Goal: Find contact information

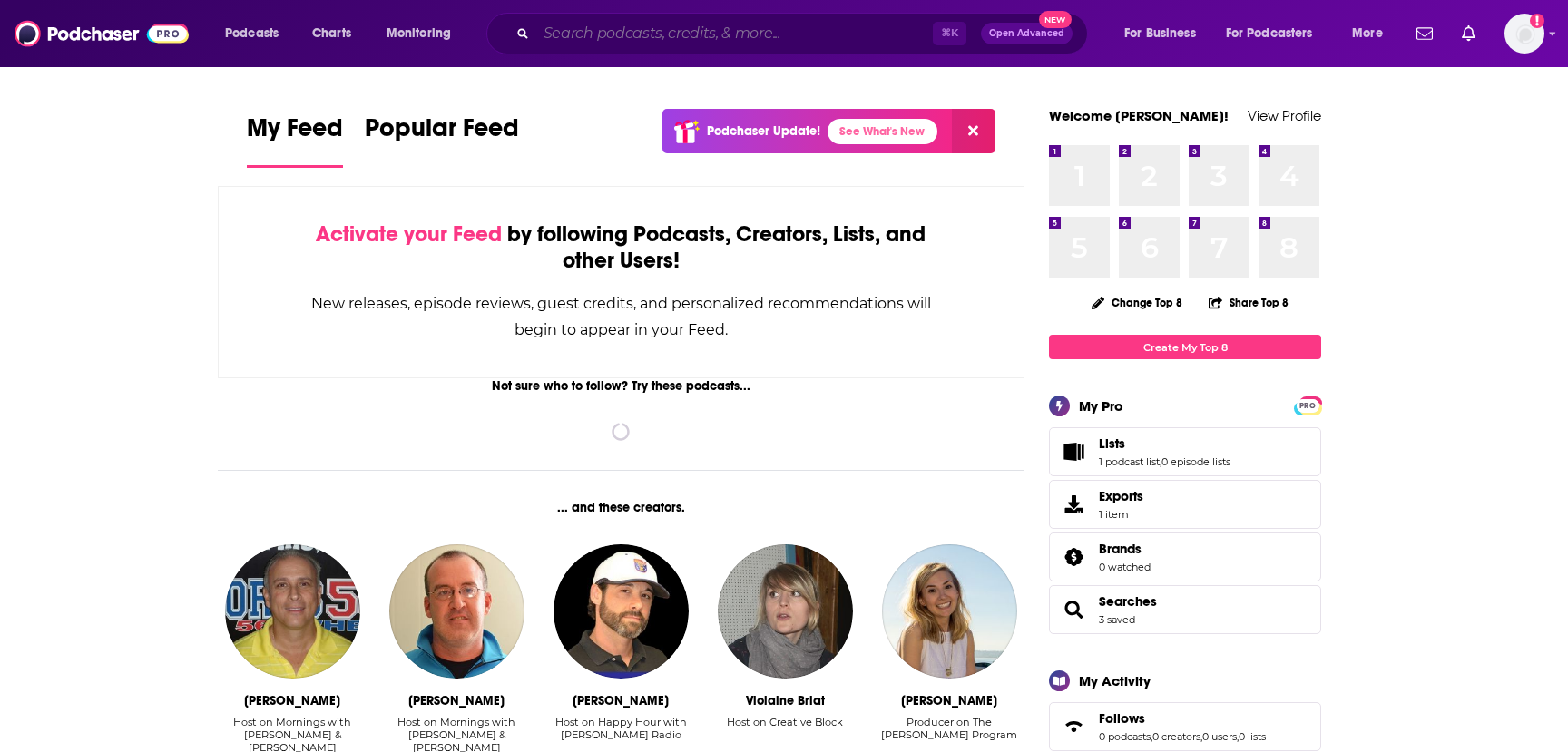
click at [738, 26] on input "Search podcasts, credits, & more..." at bounding box center [734, 33] width 396 height 29
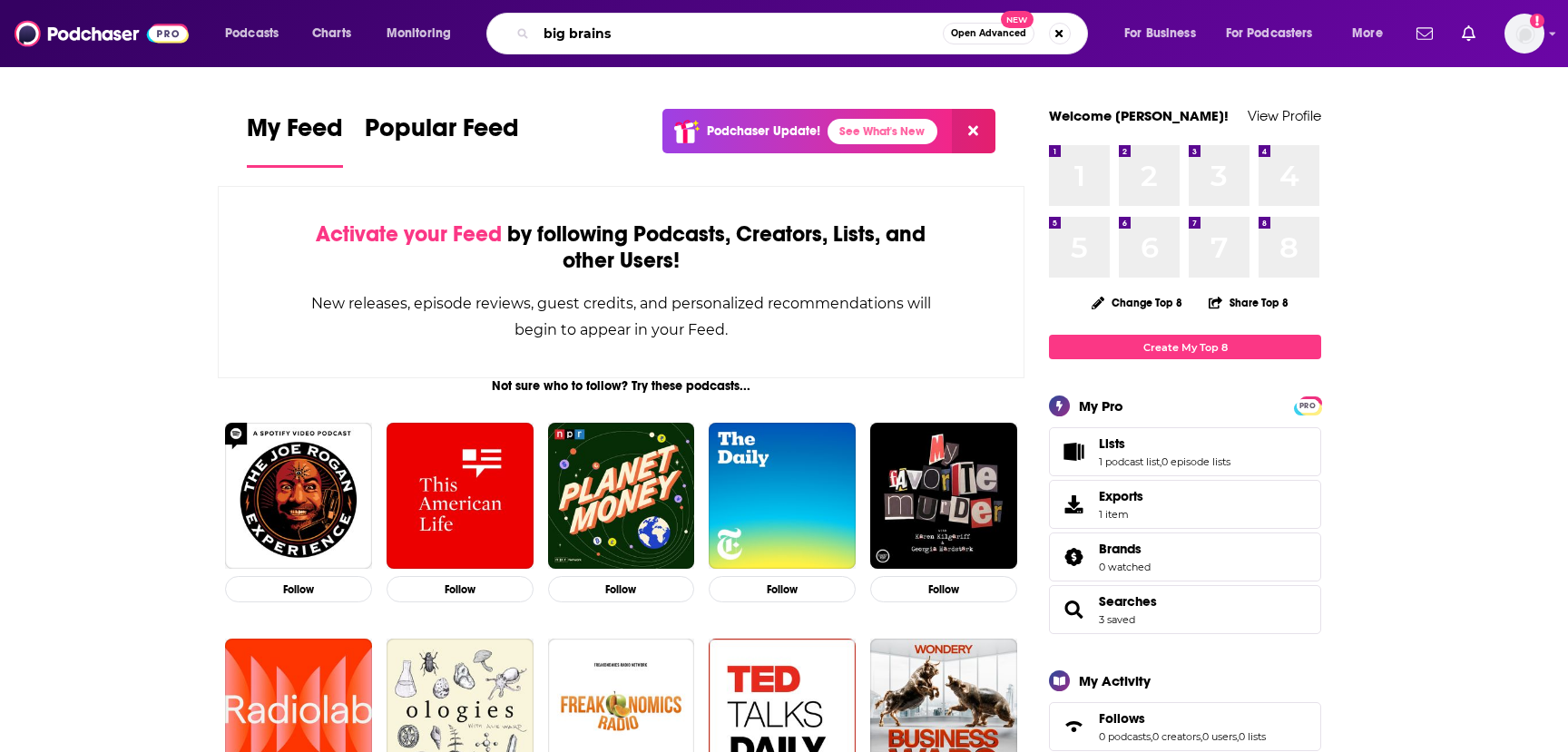
type input "big brains"
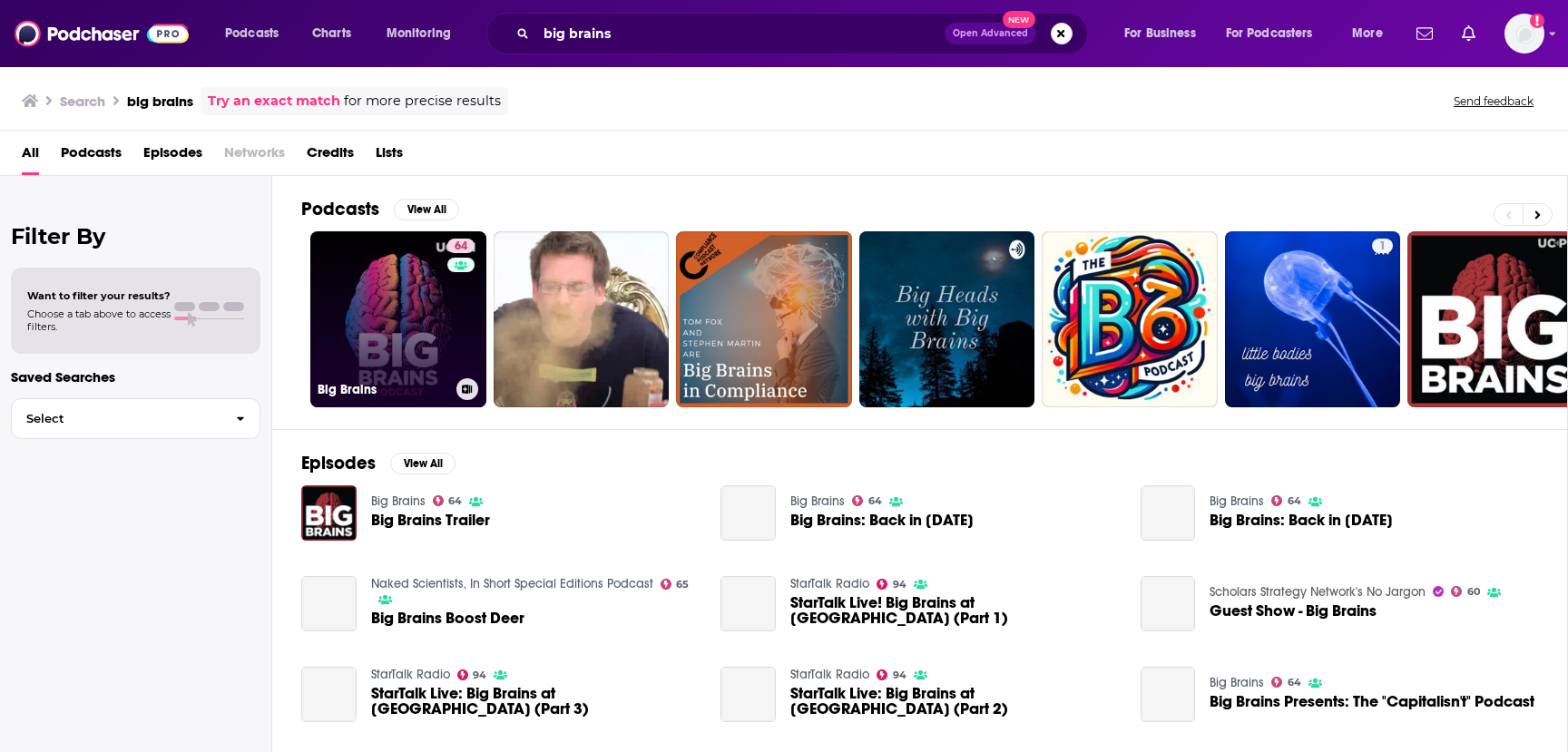
click at [429, 316] on link "64 Big Brains" at bounding box center [398, 320] width 176 height 176
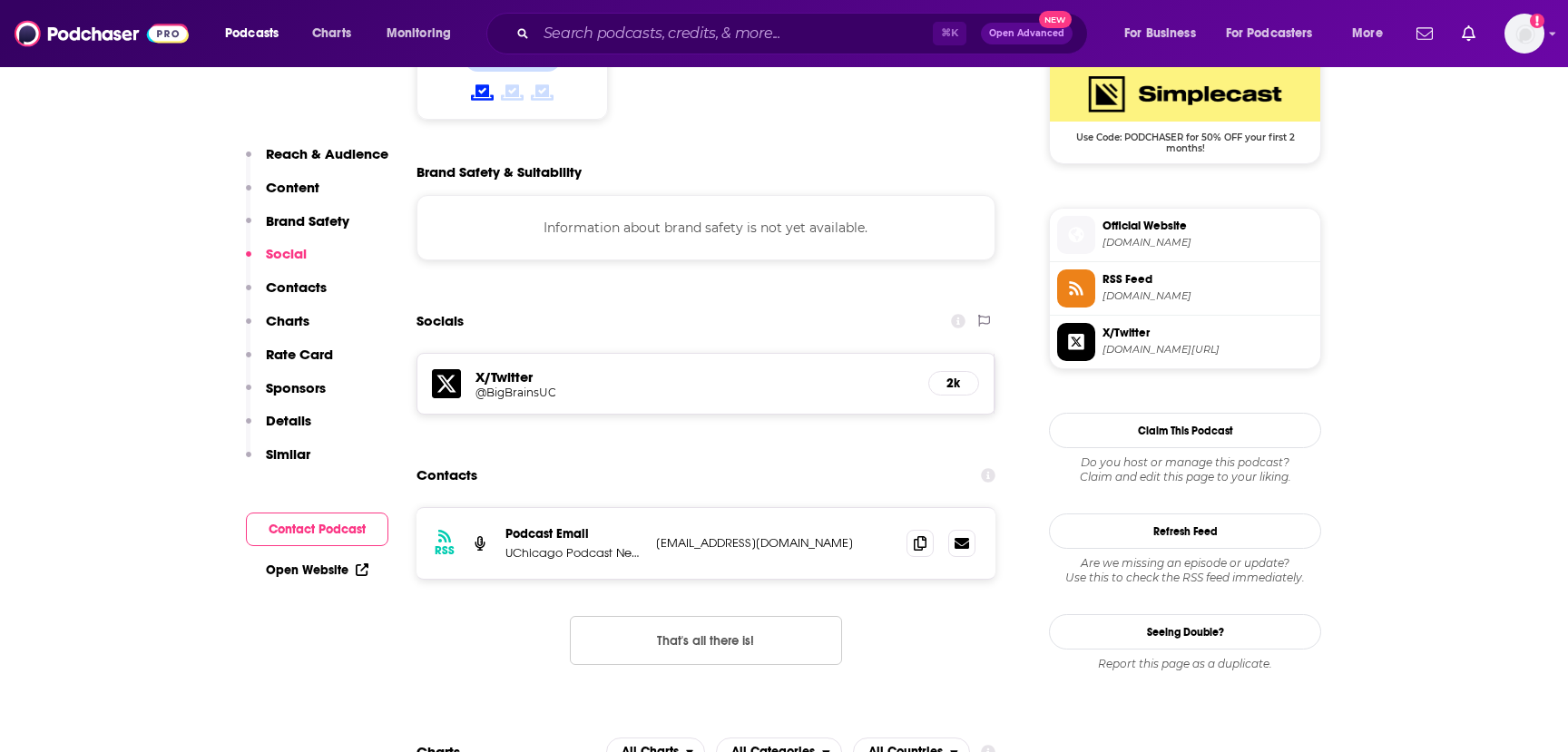
scroll to position [1510, 0]
click at [784, 534] on p "[EMAIL_ADDRESS][DOMAIN_NAME]" at bounding box center [773, 542] width 236 height 15
click at [917, 534] on icon at bounding box center [920, 541] width 12 height 14
